Goal: Information Seeking & Learning: Learn about a topic

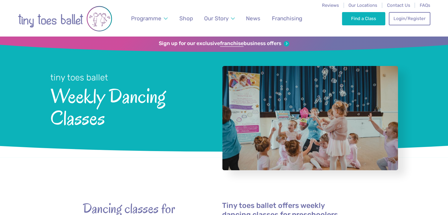
click at [268, 57] on div "tiny toes ballet Weekly Dancing Classes" at bounding box center [224, 99] width 348 height 94
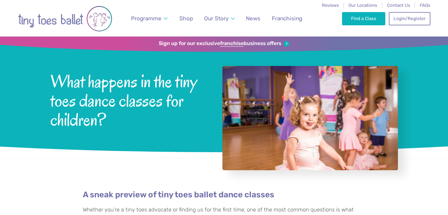
drag, startPoint x: 290, startPoint y: 93, endPoint x: 271, endPoint y: 88, distance: 20.0
click at [271, 88] on div at bounding box center [310, 118] width 176 height 104
click at [289, 114] on div at bounding box center [310, 118] width 176 height 104
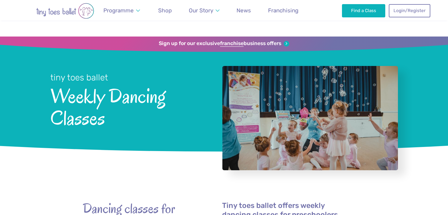
scroll to position [108, 0]
